Goal: Navigation & Orientation: Find specific page/section

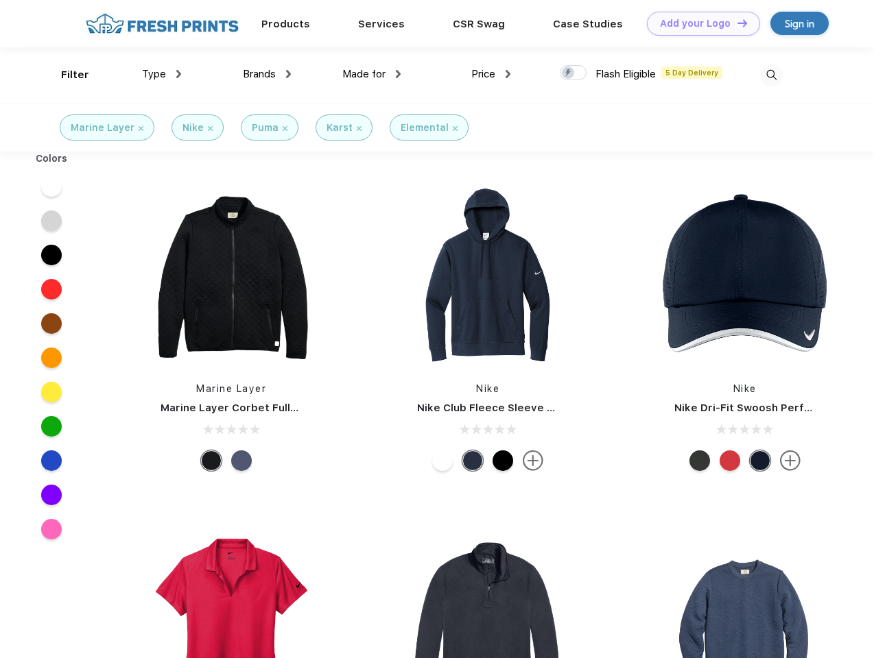
click at [698, 23] on link "Add your Logo Design Tool" at bounding box center [703, 24] width 113 height 24
click at [0, 0] on div "Design Tool" at bounding box center [0, 0] width 0 height 0
click at [736, 23] on link "Add your Logo Design Tool" at bounding box center [703, 24] width 113 height 24
click at [66, 75] on div "Filter" at bounding box center [75, 75] width 28 height 16
click at [162, 74] on span "Type" at bounding box center [154, 74] width 24 height 12
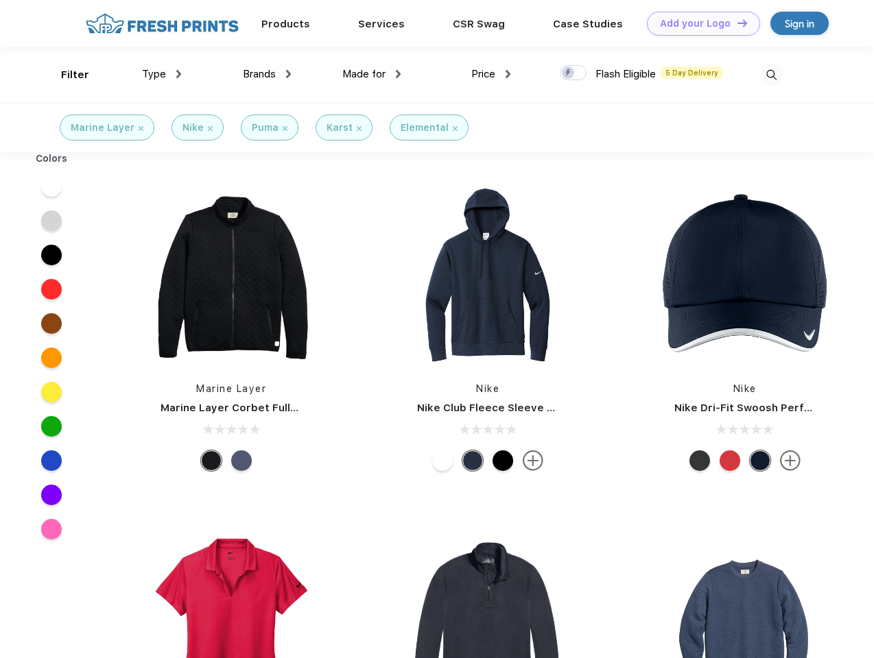
click at [267, 74] on span "Brands" at bounding box center [259, 74] width 33 height 12
click at [372, 74] on span "Made for" at bounding box center [363, 74] width 43 height 12
click at [491, 74] on span "Price" at bounding box center [483, 74] width 24 height 12
click at [573, 73] on div at bounding box center [573, 72] width 27 height 15
click at [568, 73] on input "checkbox" at bounding box center [564, 68] width 9 height 9
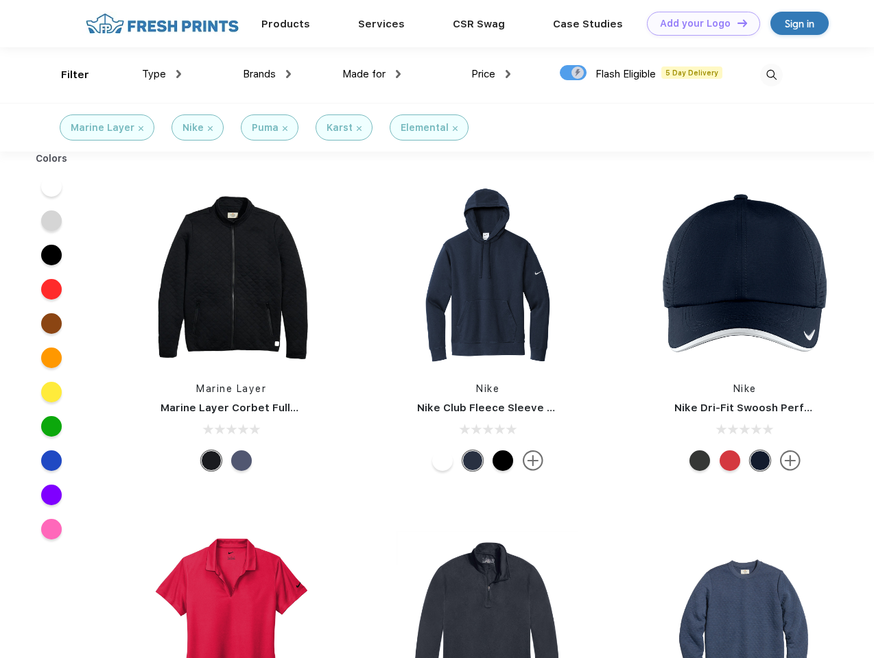
checkbox input "true"
